Goal: Information Seeking & Learning: Stay updated

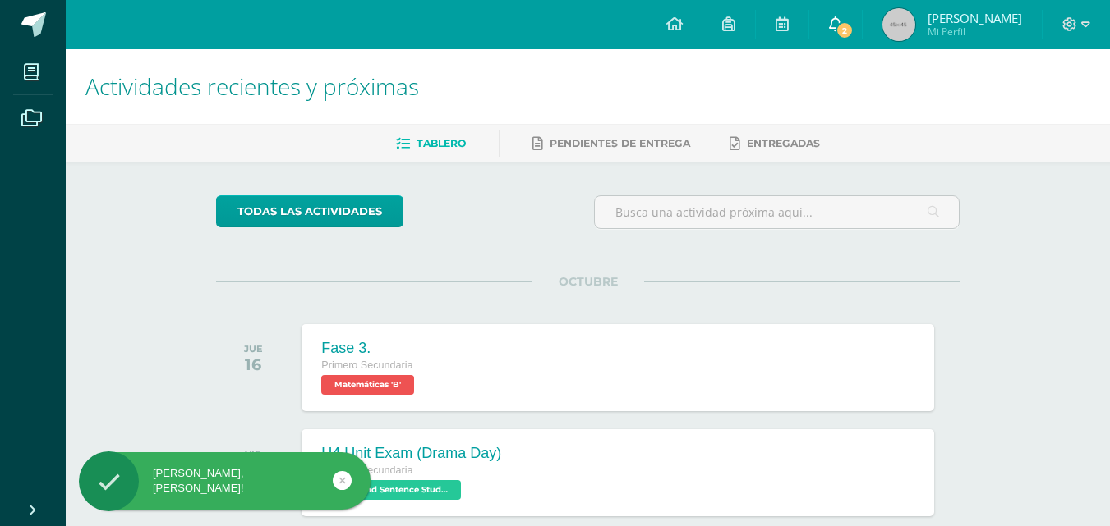
click at [859, 38] on link "2" at bounding box center [835, 24] width 53 height 49
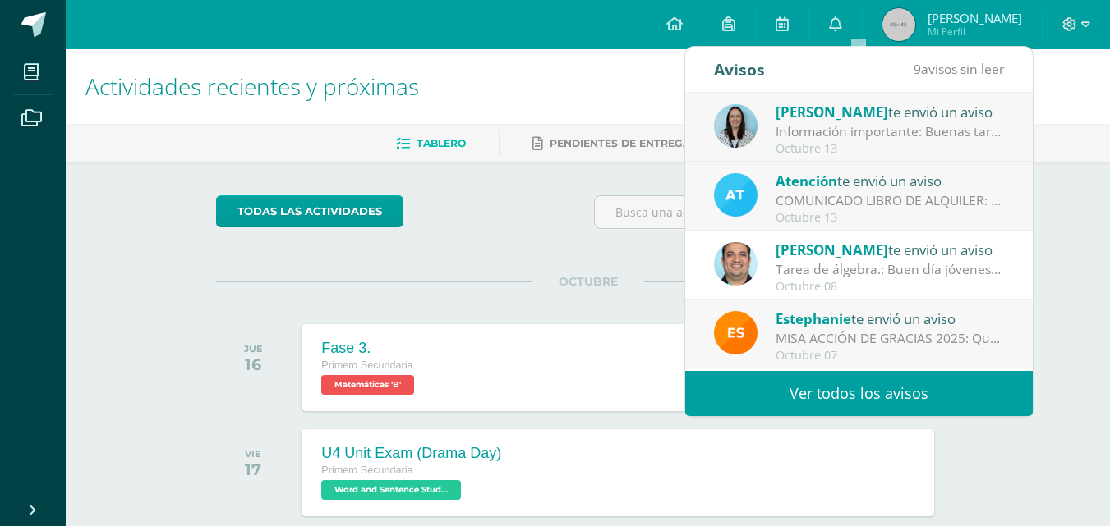
click at [917, 208] on div "COMUNICADO LIBRO DE ALQUILER: Estimados padres de familia, Les compartimos info…" at bounding box center [889, 200] width 228 height 19
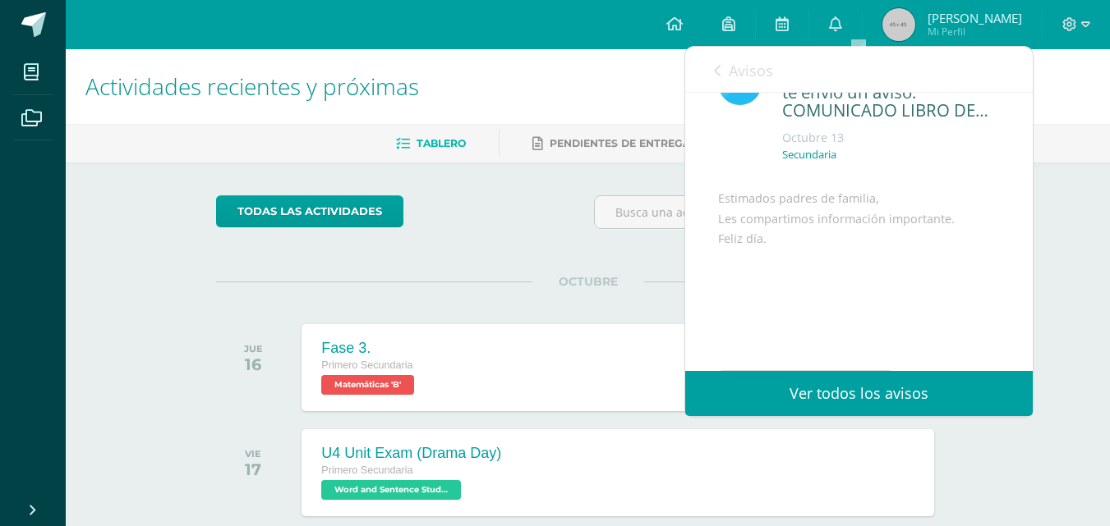
scroll to position [159, 0]
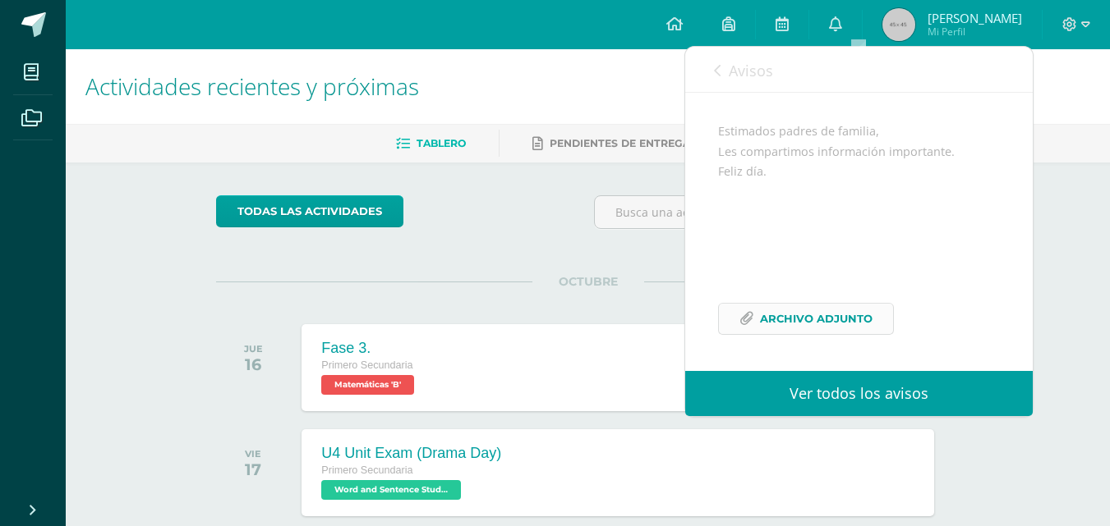
click at [831, 307] on span "Archivo Adjunto" at bounding box center [816, 319] width 113 height 30
click at [737, 82] on link "Avisos" at bounding box center [743, 70] width 59 height 47
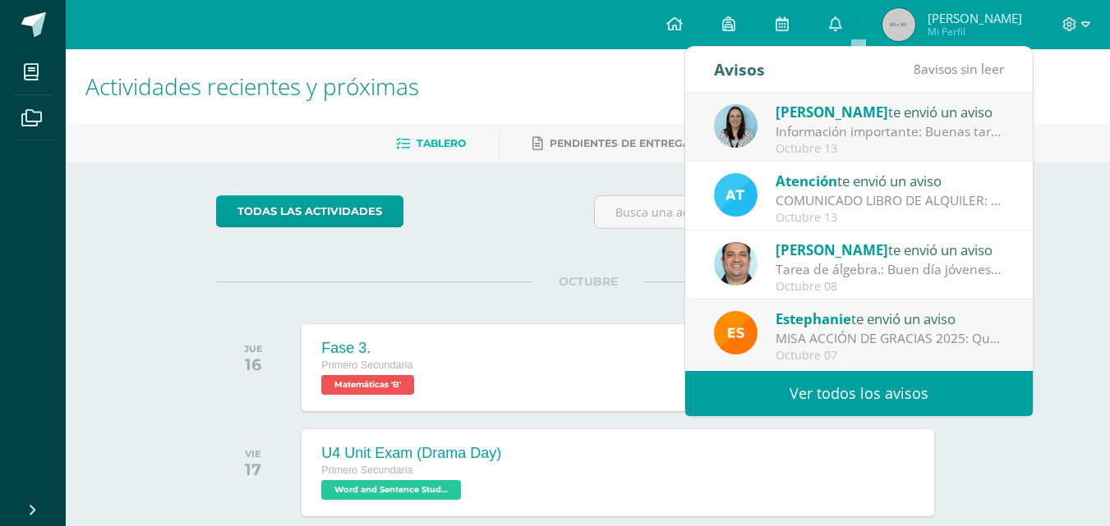
click at [940, 138] on div "Información importante: Buenas tardes padres de familia, Compartimos informació…" at bounding box center [889, 131] width 228 height 19
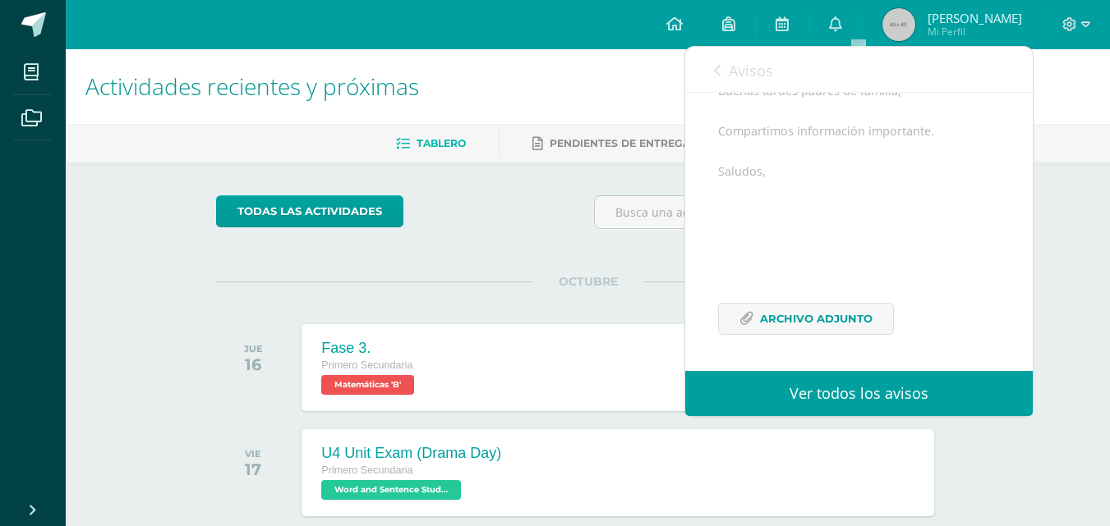
scroll to position [200, 0]
click at [802, 321] on span "Archivo Adjunto" at bounding box center [816, 319] width 113 height 30
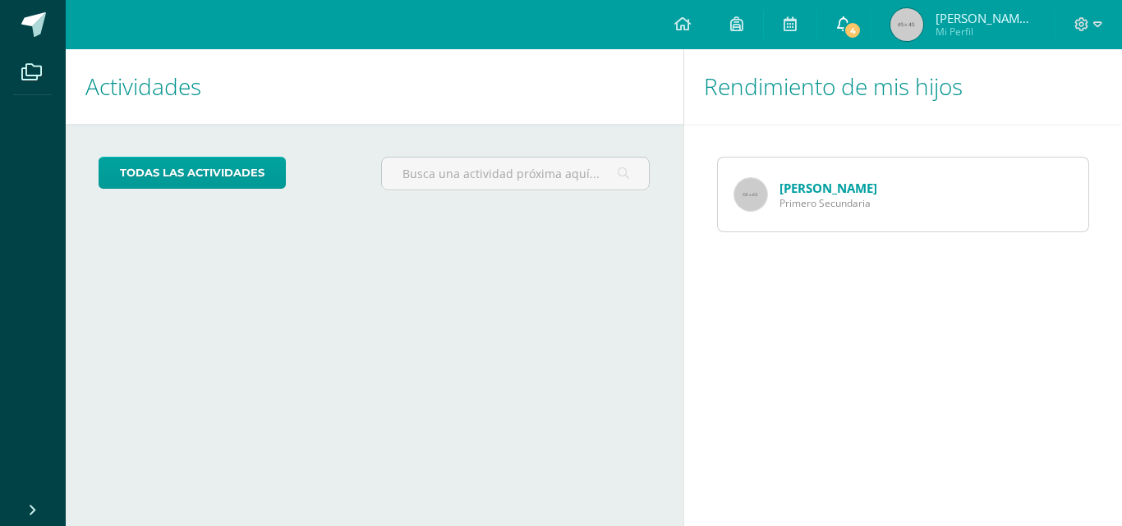
click at [850, 20] on icon at bounding box center [843, 23] width 13 height 15
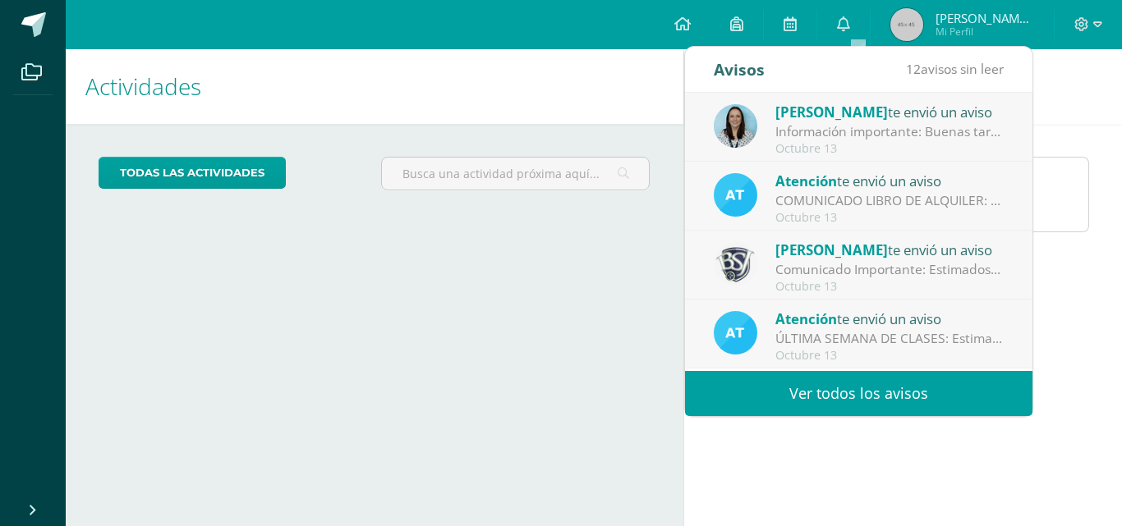
click at [912, 319] on div "Atención te envió un aviso" at bounding box center [889, 318] width 228 height 21
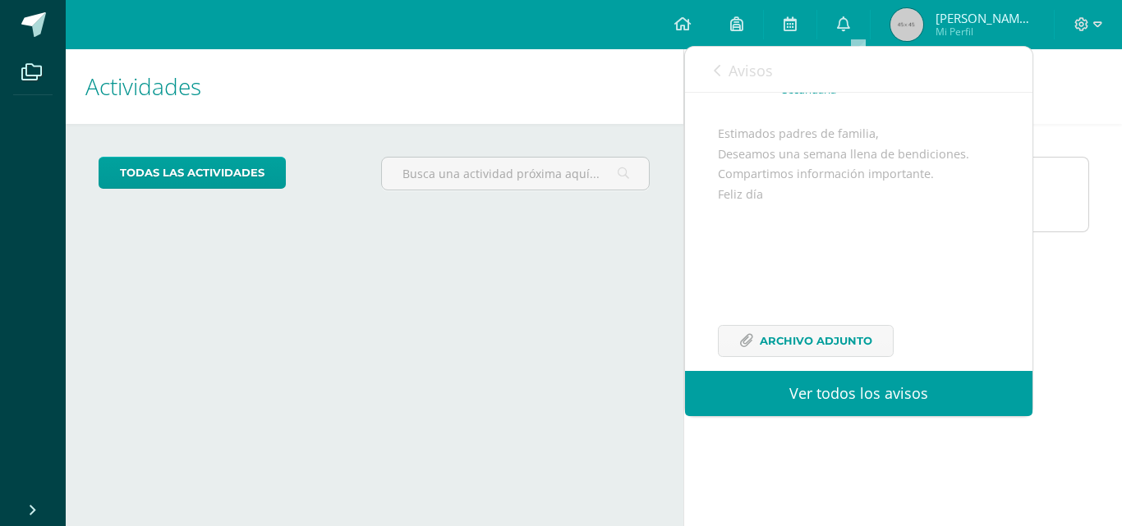
scroll to position [180, 0]
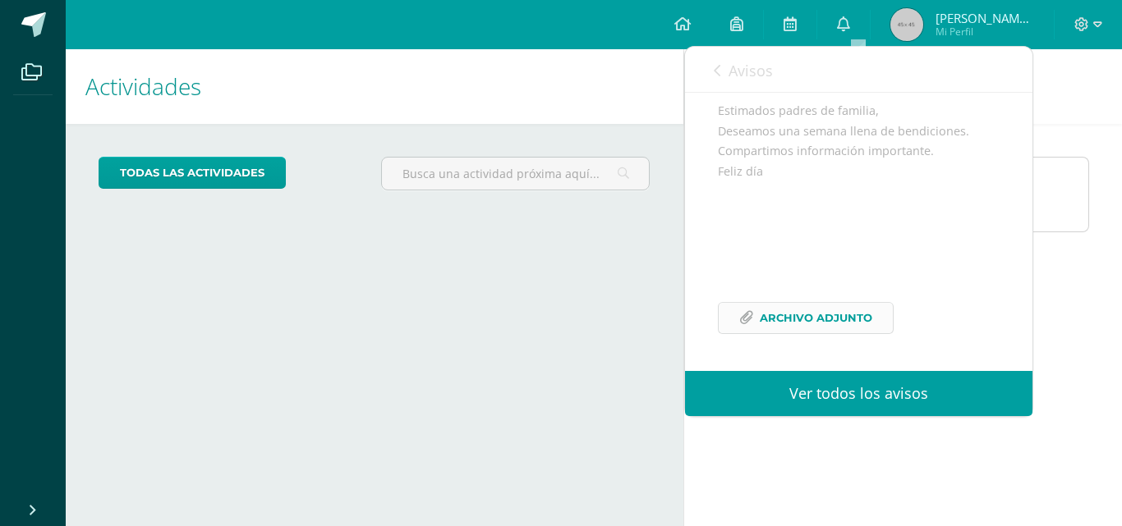
click at [838, 309] on span "Archivo Adjunto" at bounding box center [816, 318] width 113 height 30
click at [755, 68] on span "Avisos" at bounding box center [750, 71] width 44 height 20
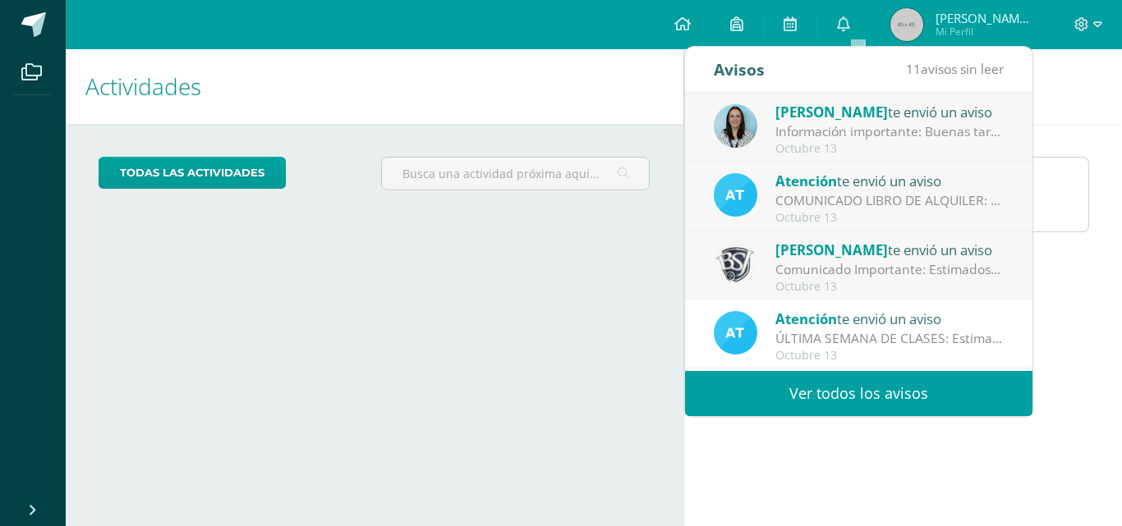
click at [836, 287] on div "Octubre 13" at bounding box center [889, 287] width 228 height 14
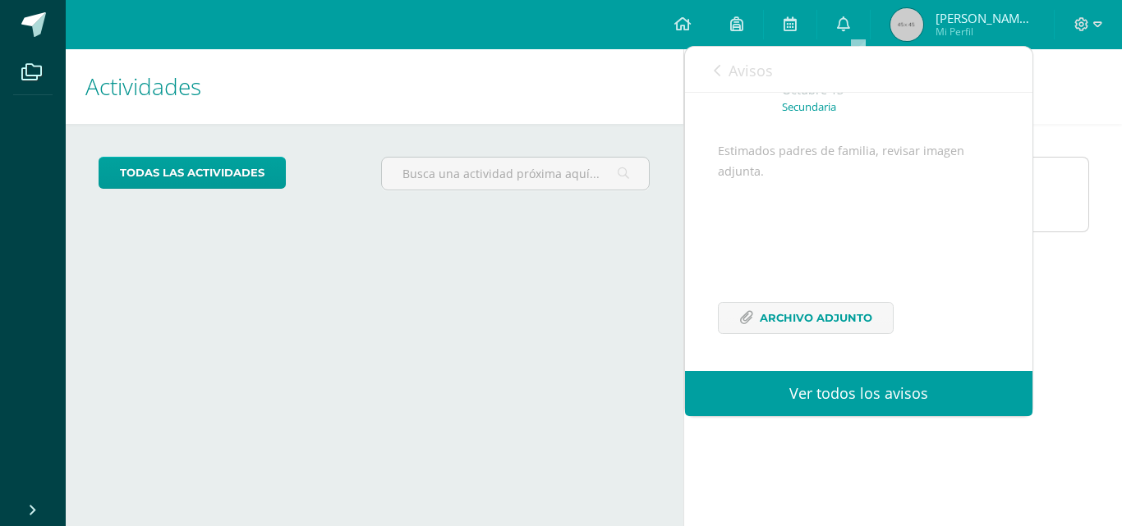
scroll to position [140, 0]
click at [820, 323] on span "Archivo Adjunto" at bounding box center [816, 318] width 113 height 30
click at [733, 76] on span "Avisos" at bounding box center [750, 71] width 44 height 20
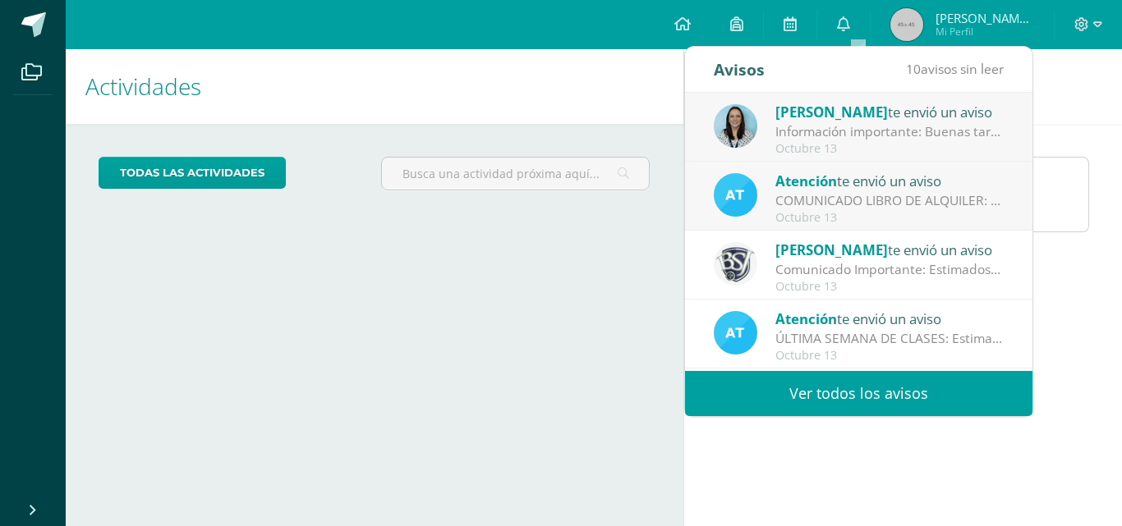
click at [835, 201] on div "COMUNICADO LIBRO DE ALQUILER: Estimados padres de familia, Les compartimos info…" at bounding box center [889, 200] width 228 height 19
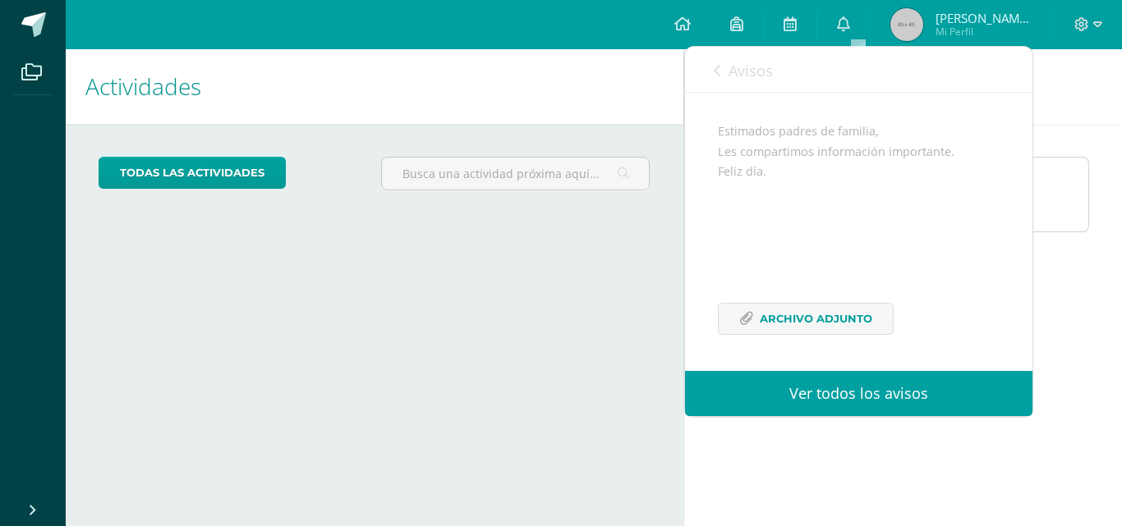
click at [731, 53] on link "Avisos" at bounding box center [743, 70] width 59 height 47
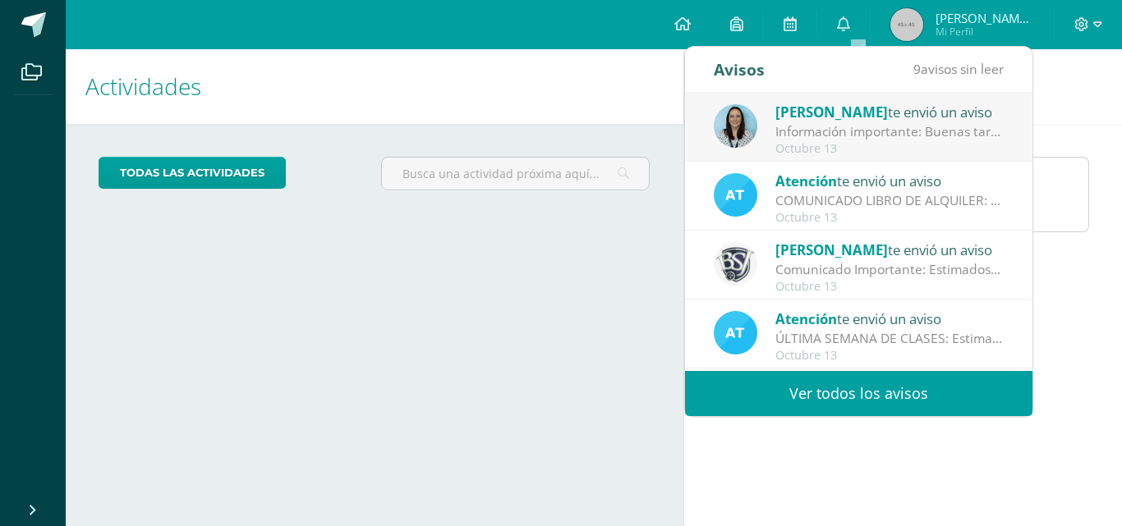
click at [832, 131] on div "Información importante: Buenas tardes padres de familia, Compartimos informació…" at bounding box center [889, 131] width 228 height 19
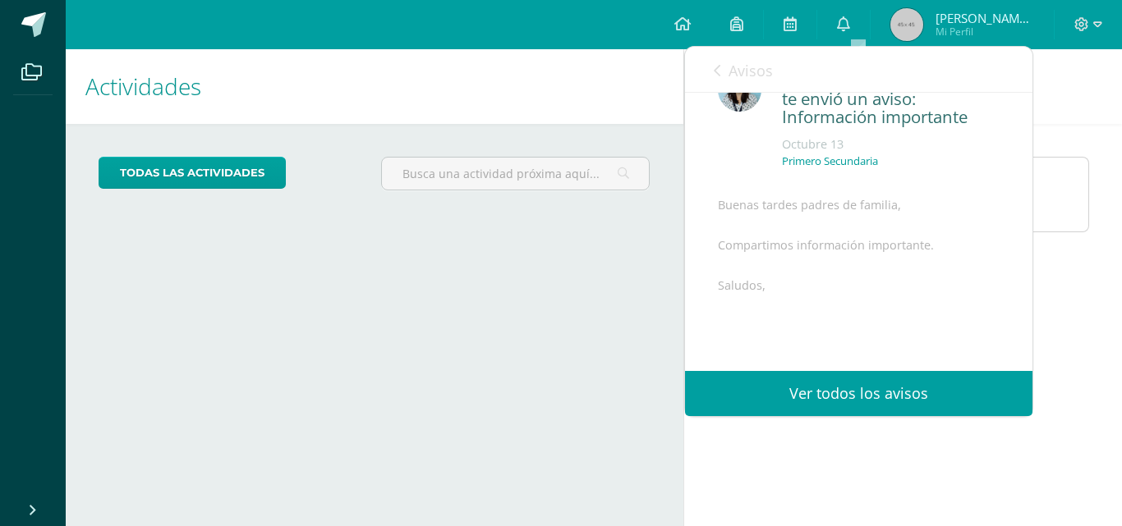
scroll to position [200, 0]
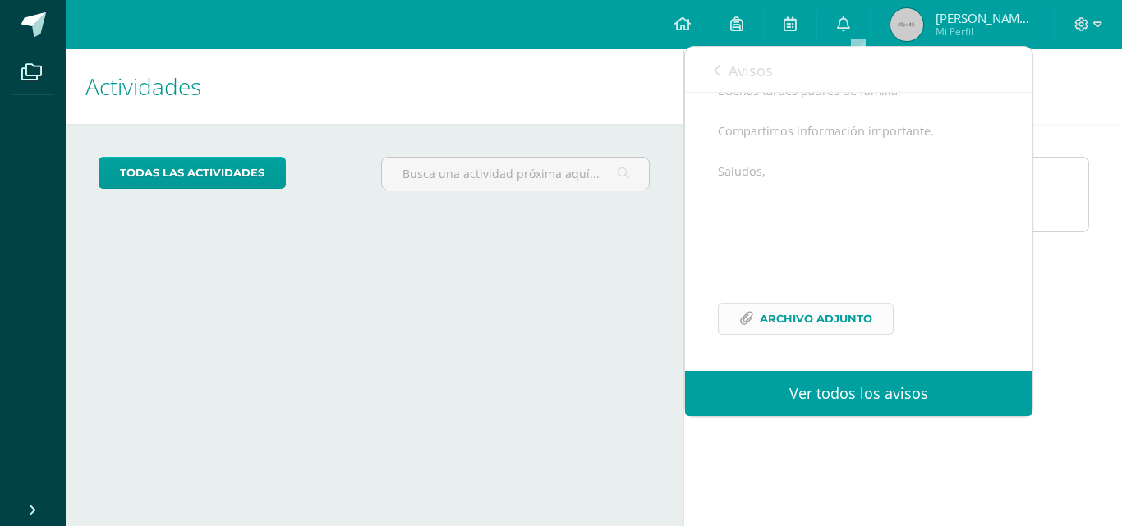
click at [883, 321] on link "Archivo Adjunto" at bounding box center [806, 319] width 176 height 32
